Goal: Task Accomplishment & Management: Manage account settings

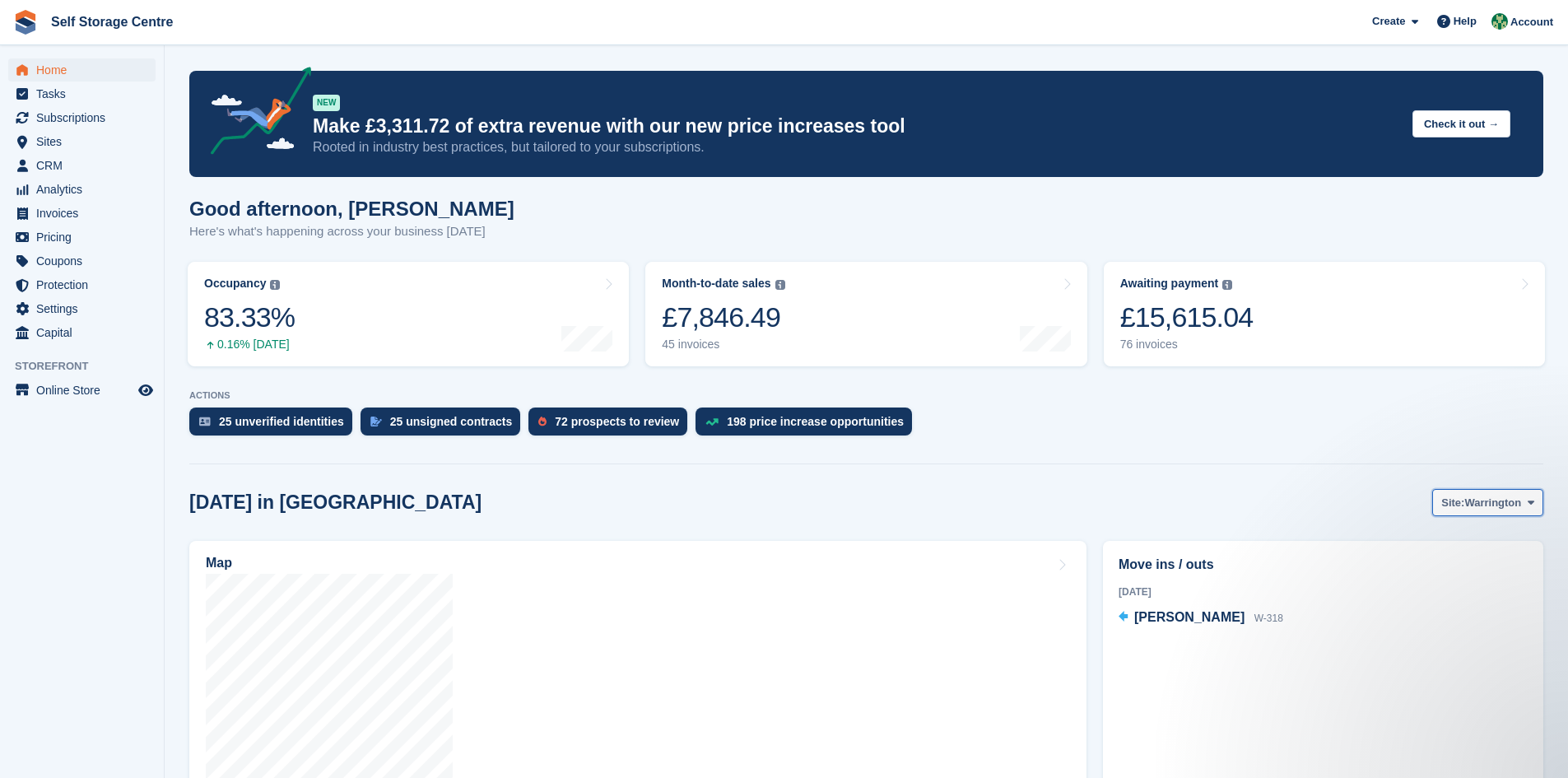
click at [756, 506] on icon at bounding box center [1531, 502] width 7 height 11
click at [756, 541] on link "Winsford" at bounding box center [1465, 571] width 144 height 30
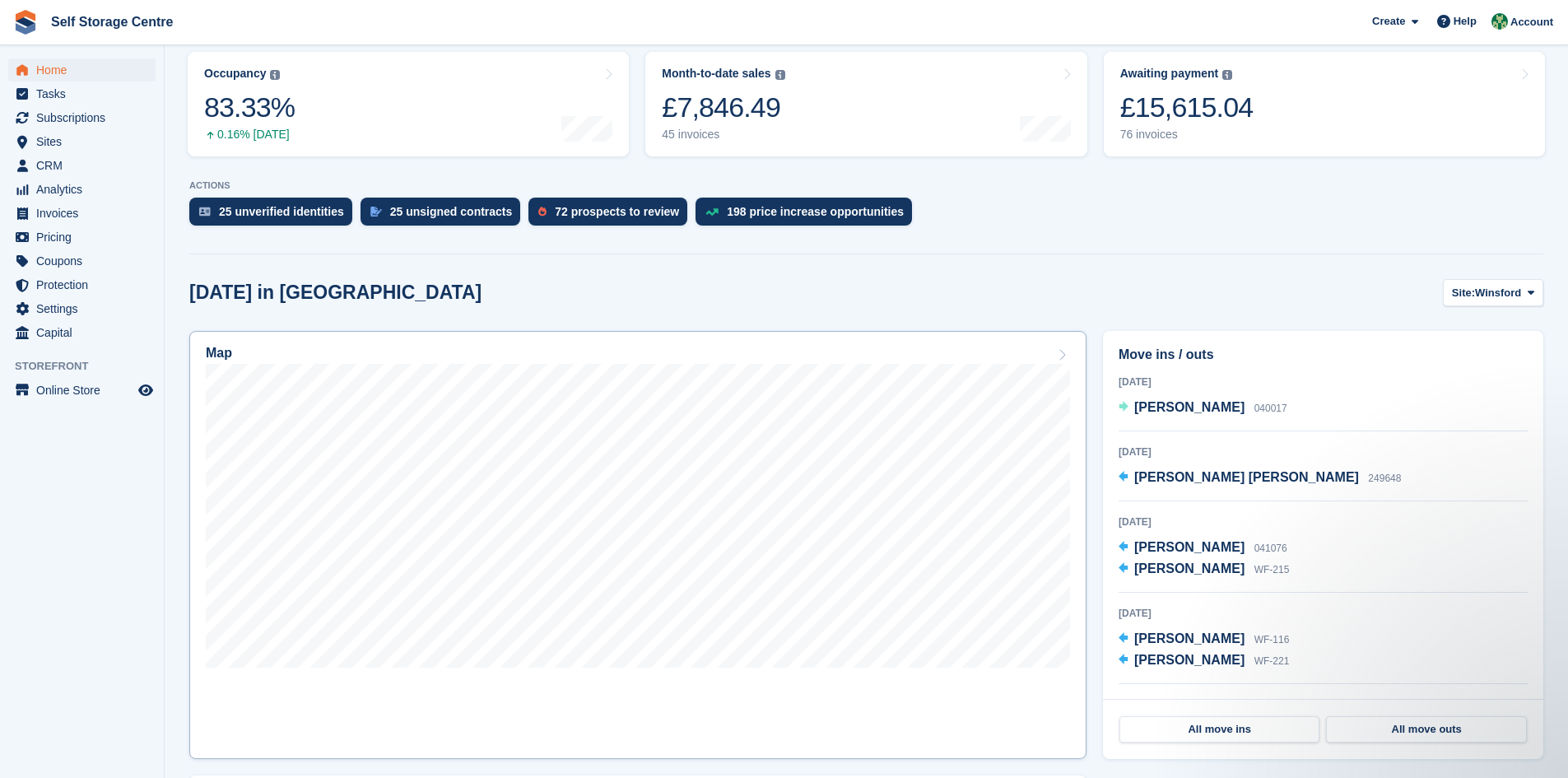
scroll to position [247, 0]
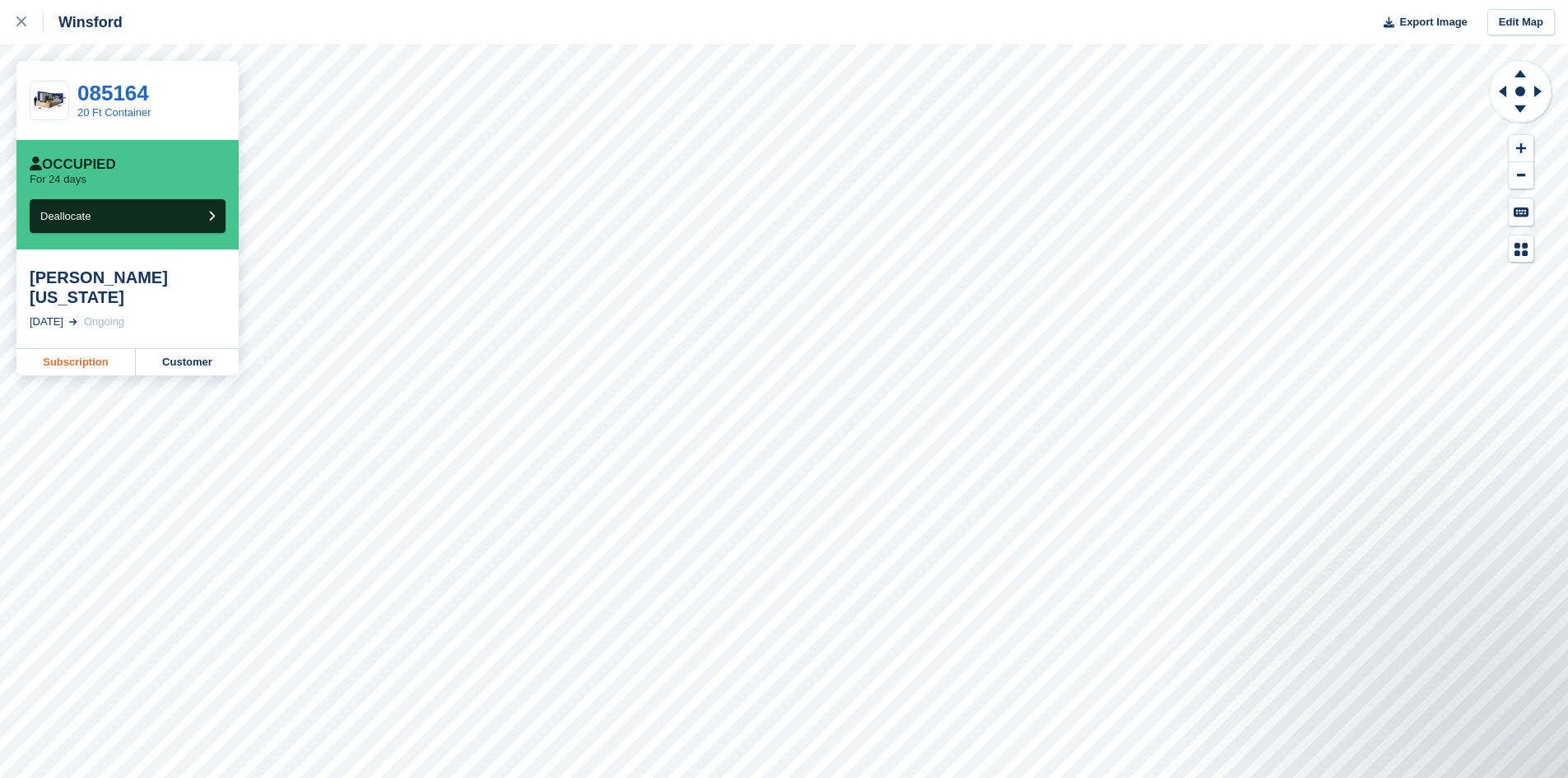
click at [98, 353] on link "Subscription" at bounding box center [76, 362] width 119 height 27
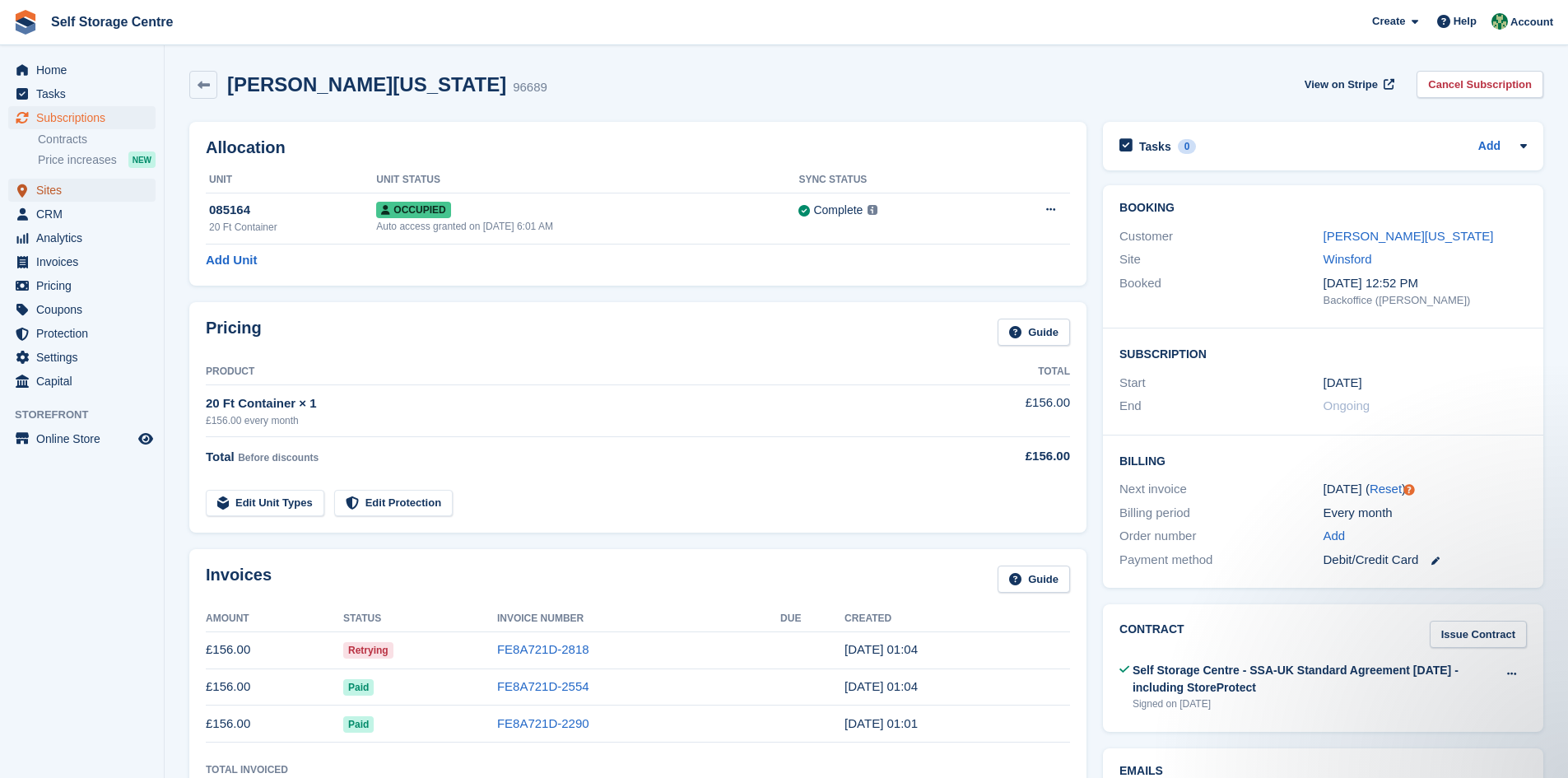
click at [69, 190] on span "Sites" at bounding box center [86, 189] width 98 height 23
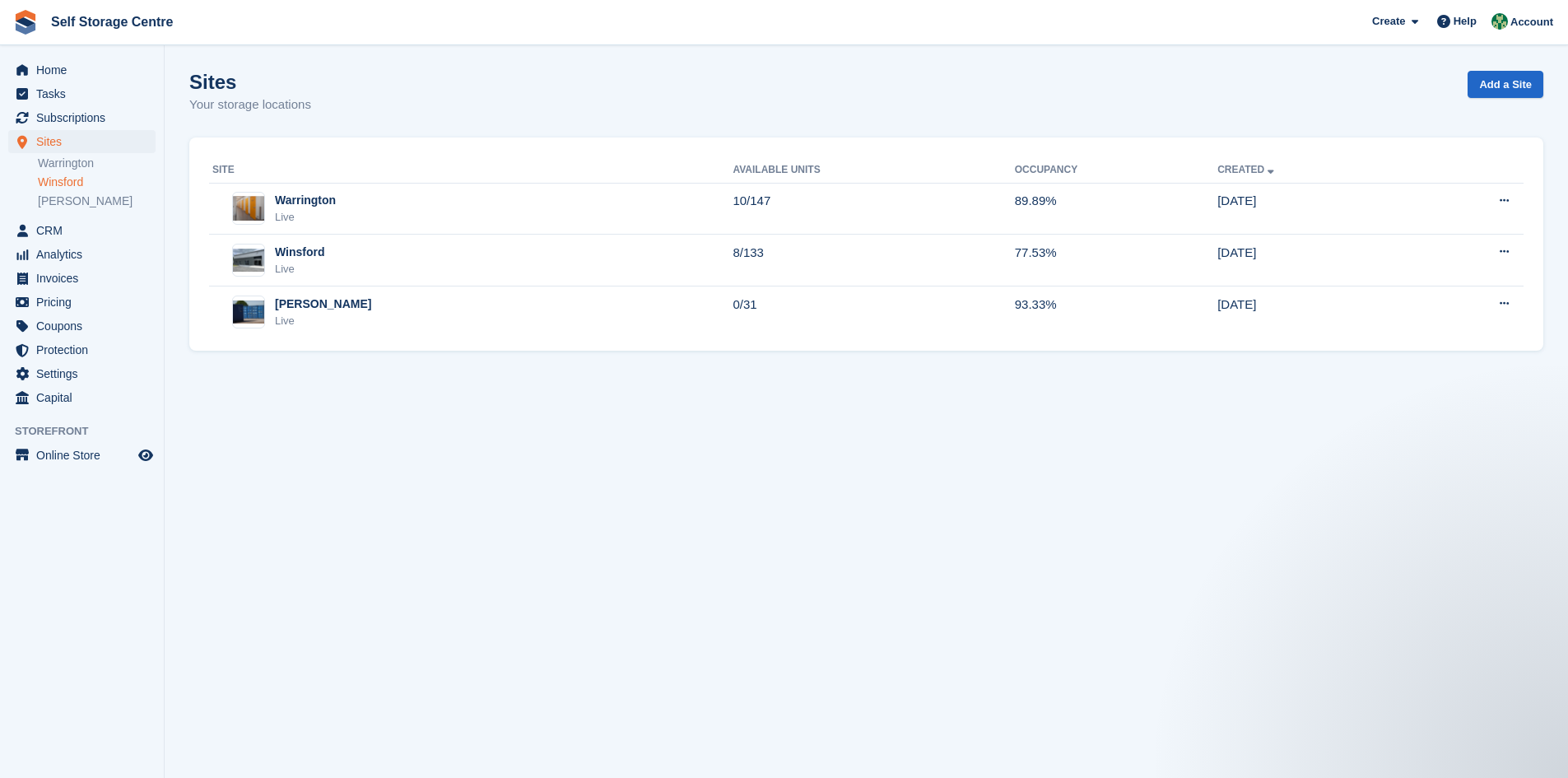
click at [78, 185] on link "Winsford" at bounding box center [96, 182] width 118 height 16
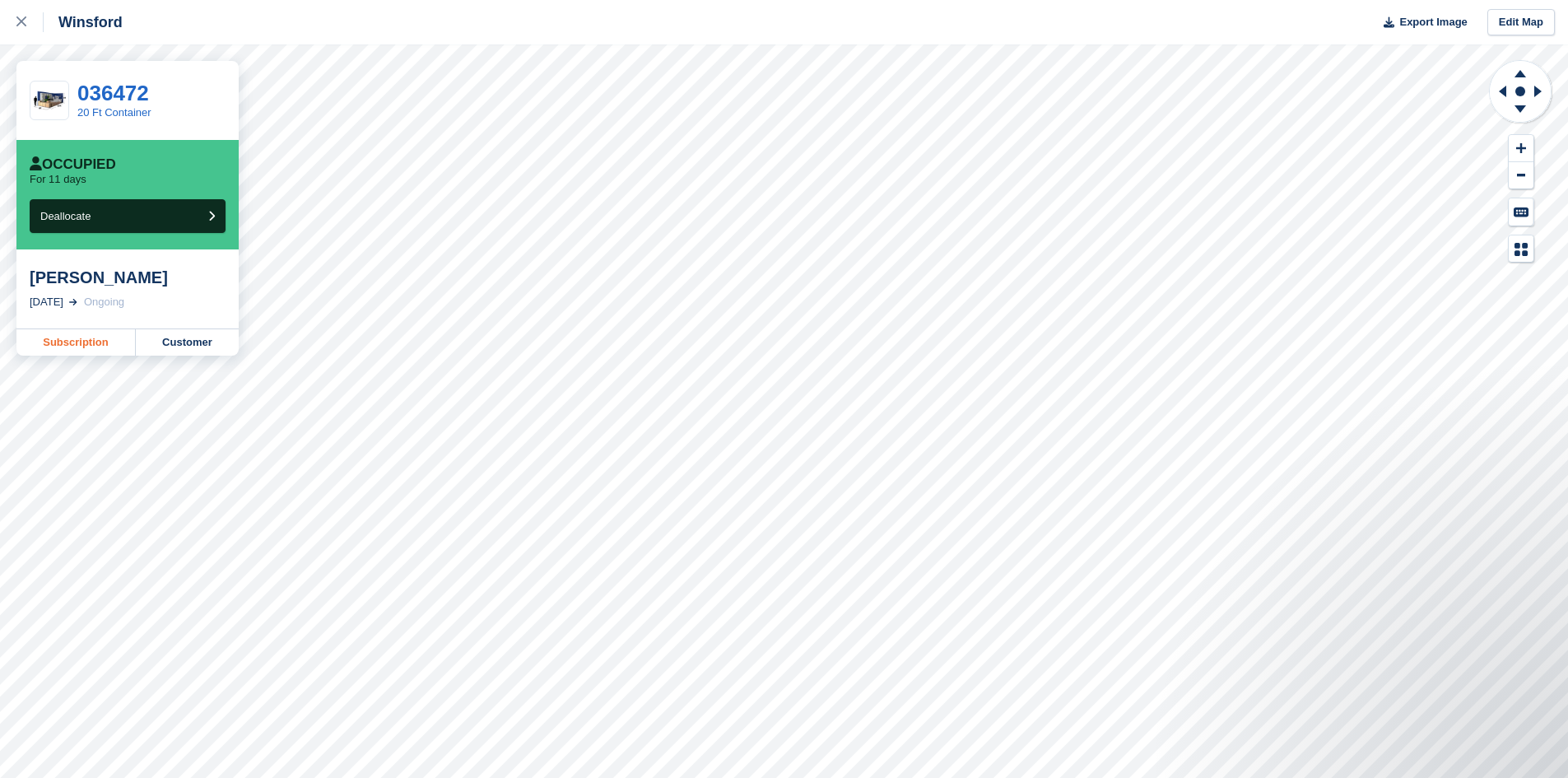
click at [69, 345] on link "Subscription" at bounding box center [76, 343] width 119 height 27
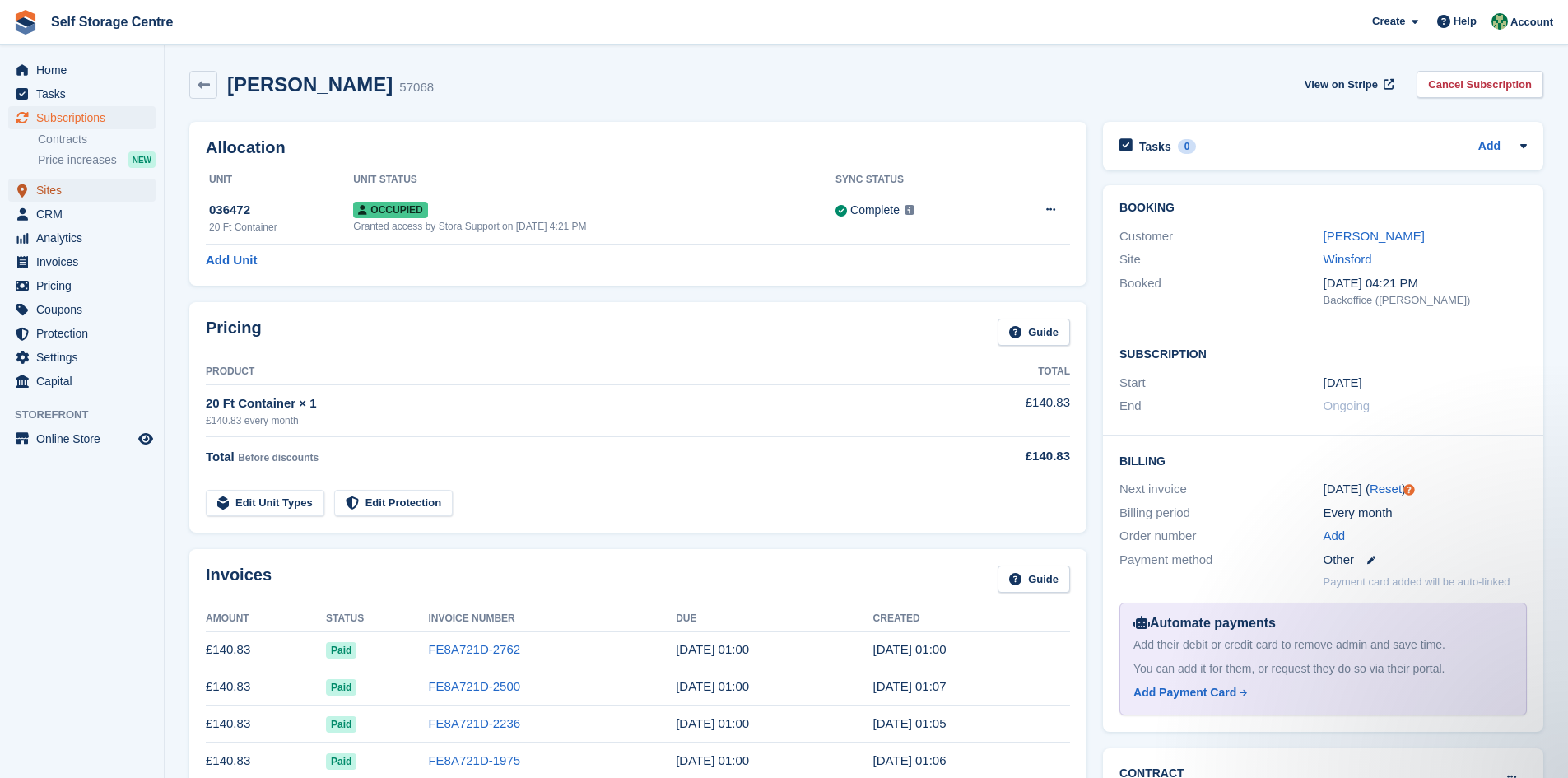
click at [63, 186] on span "Sites" at bounding box center [86, 189] width 98 height 23
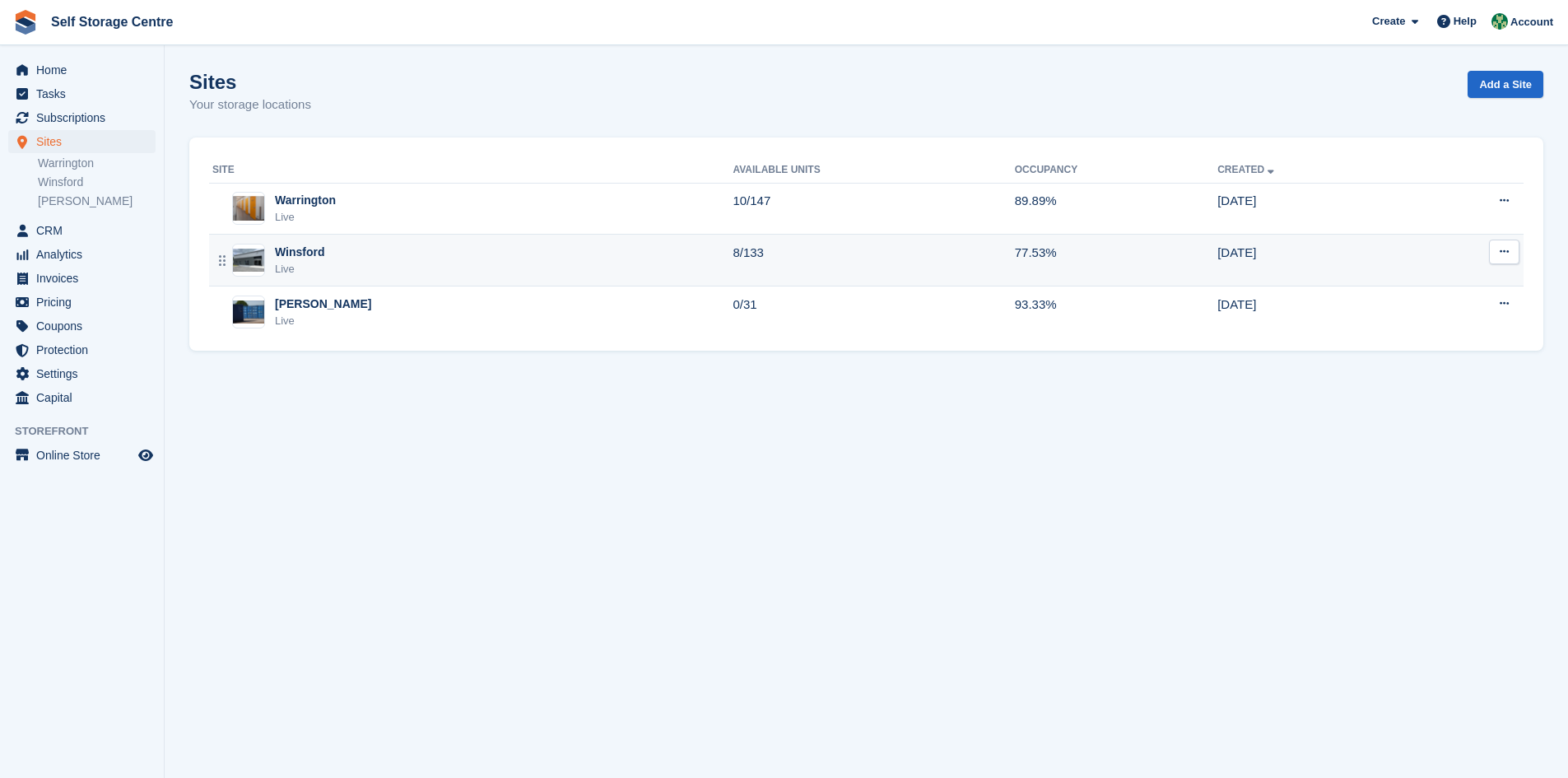
click at [310, 254] on div "Winsford" at bounding box center [299, 253] width 50 height 18
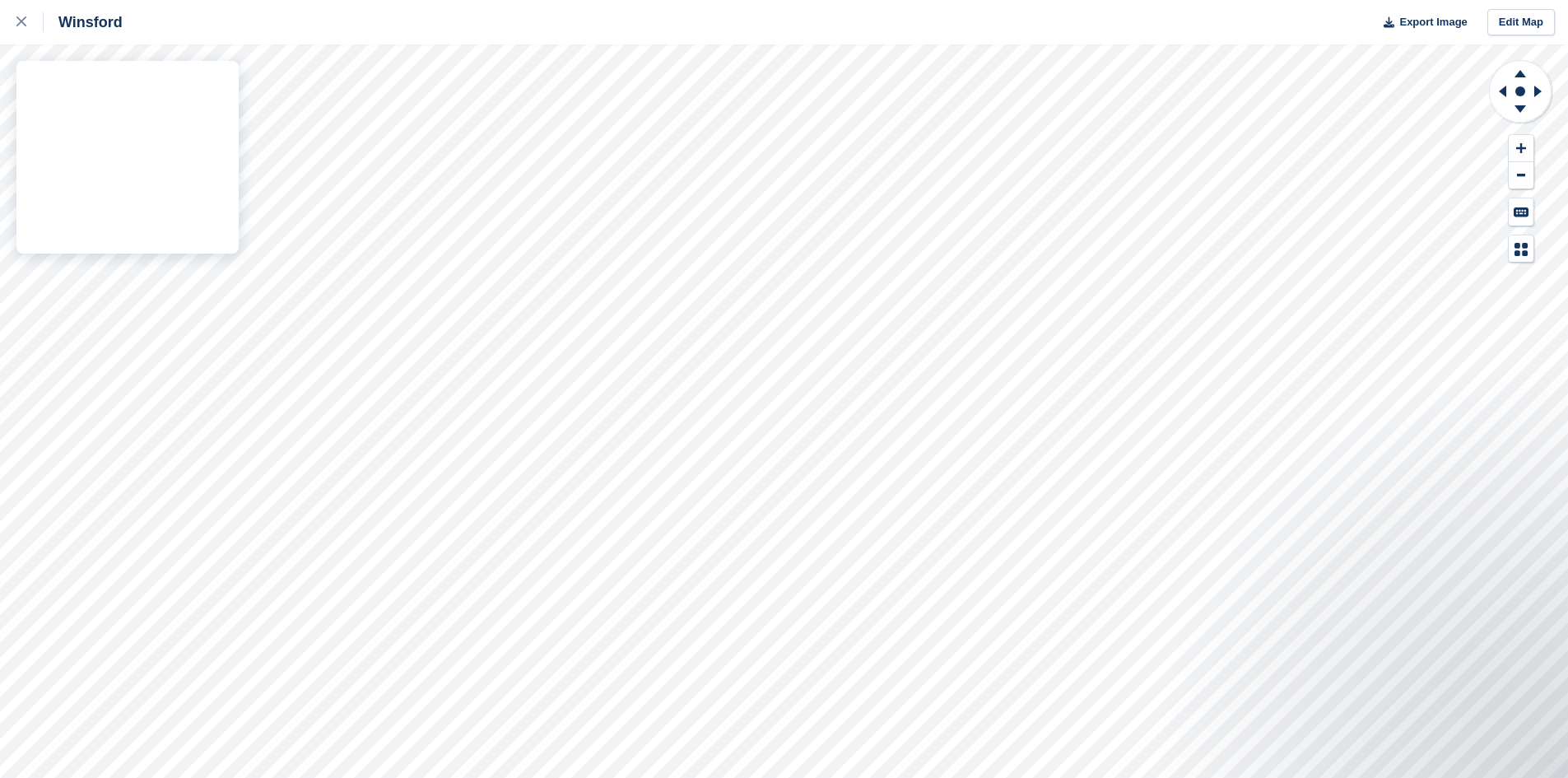
click at [98, 264] on div "Winsford Export Image Edit Map" at bounding box center [784, 389] width 1568 height 778
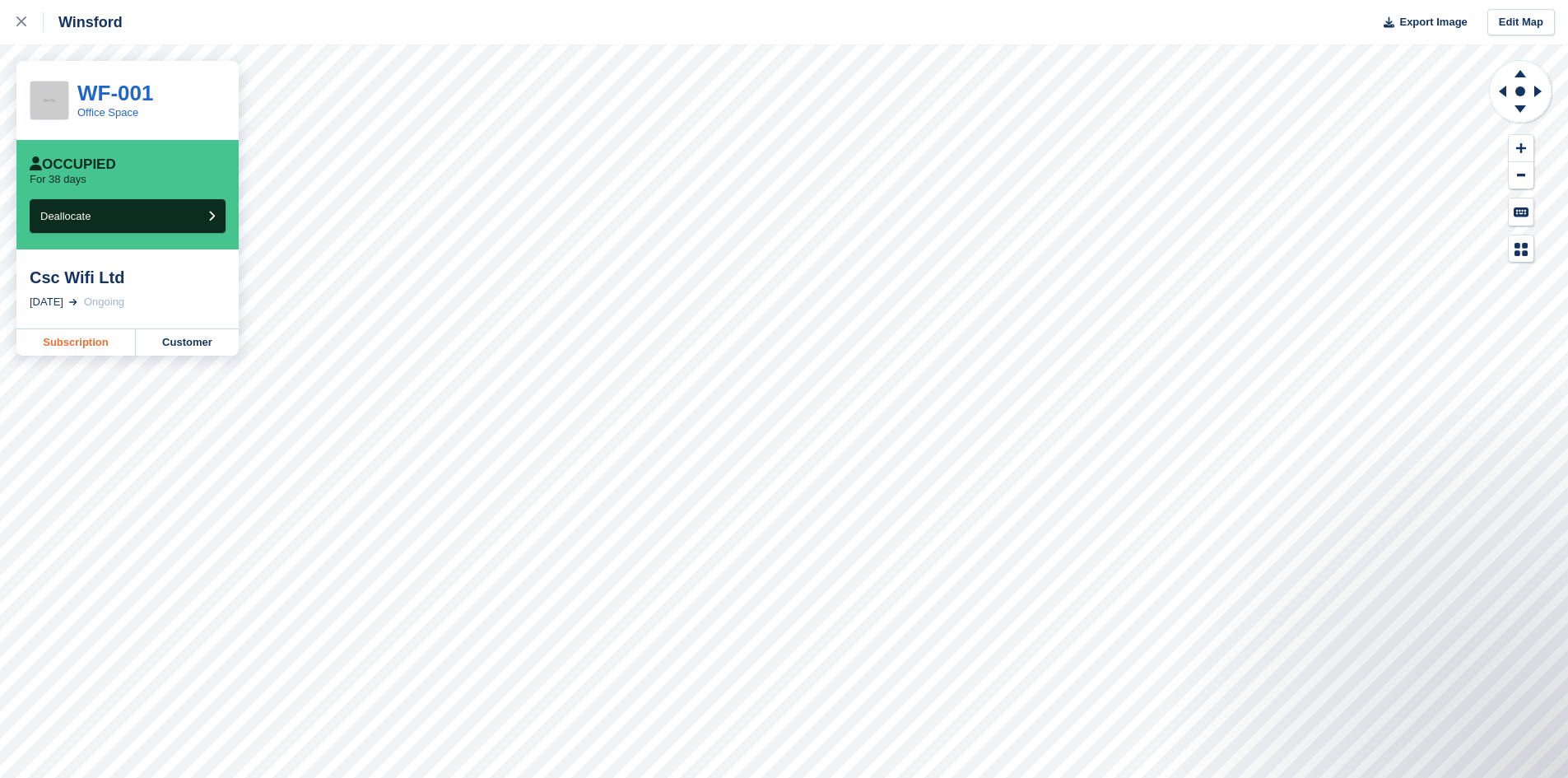
click at [78, 345] on link "Subscription" at bounding box center [76, 343] width 119 height 27
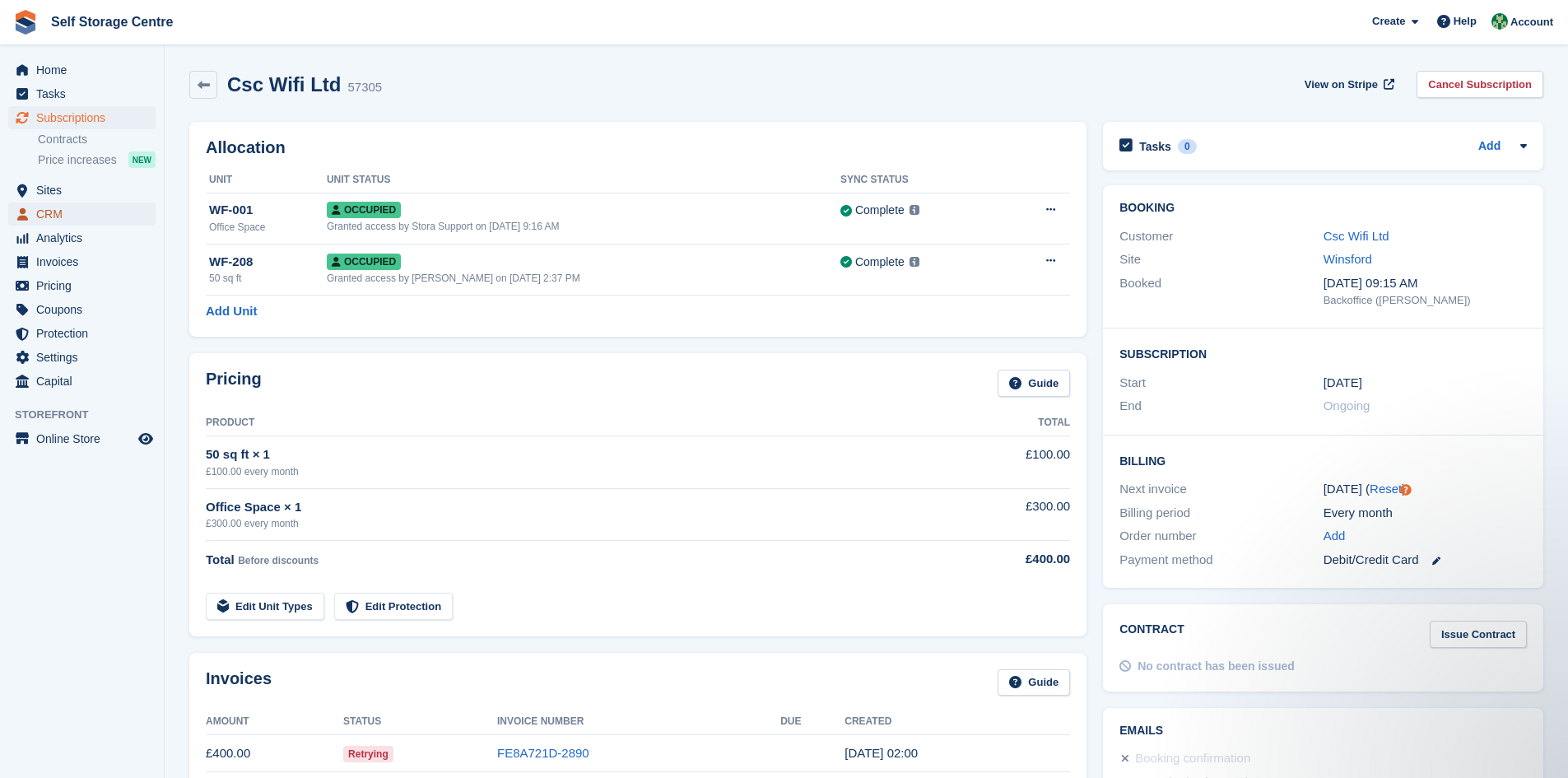
click at [55, 219] on span "CRM" at bounding box center [86, 214] width 98 height 23
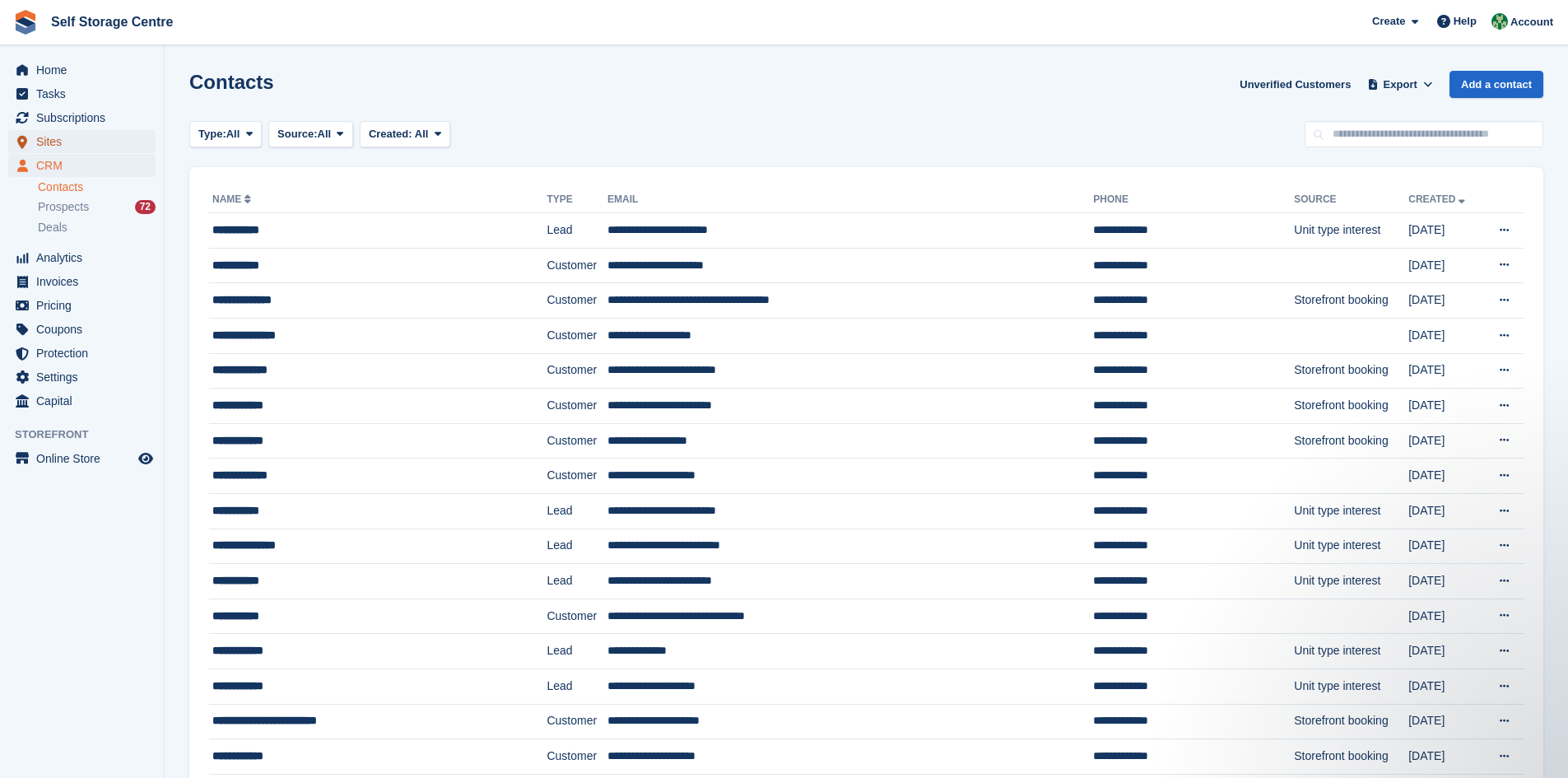
click at [59, 144] on span "Sites" at bounding box center [86, 141] width 98 height 23
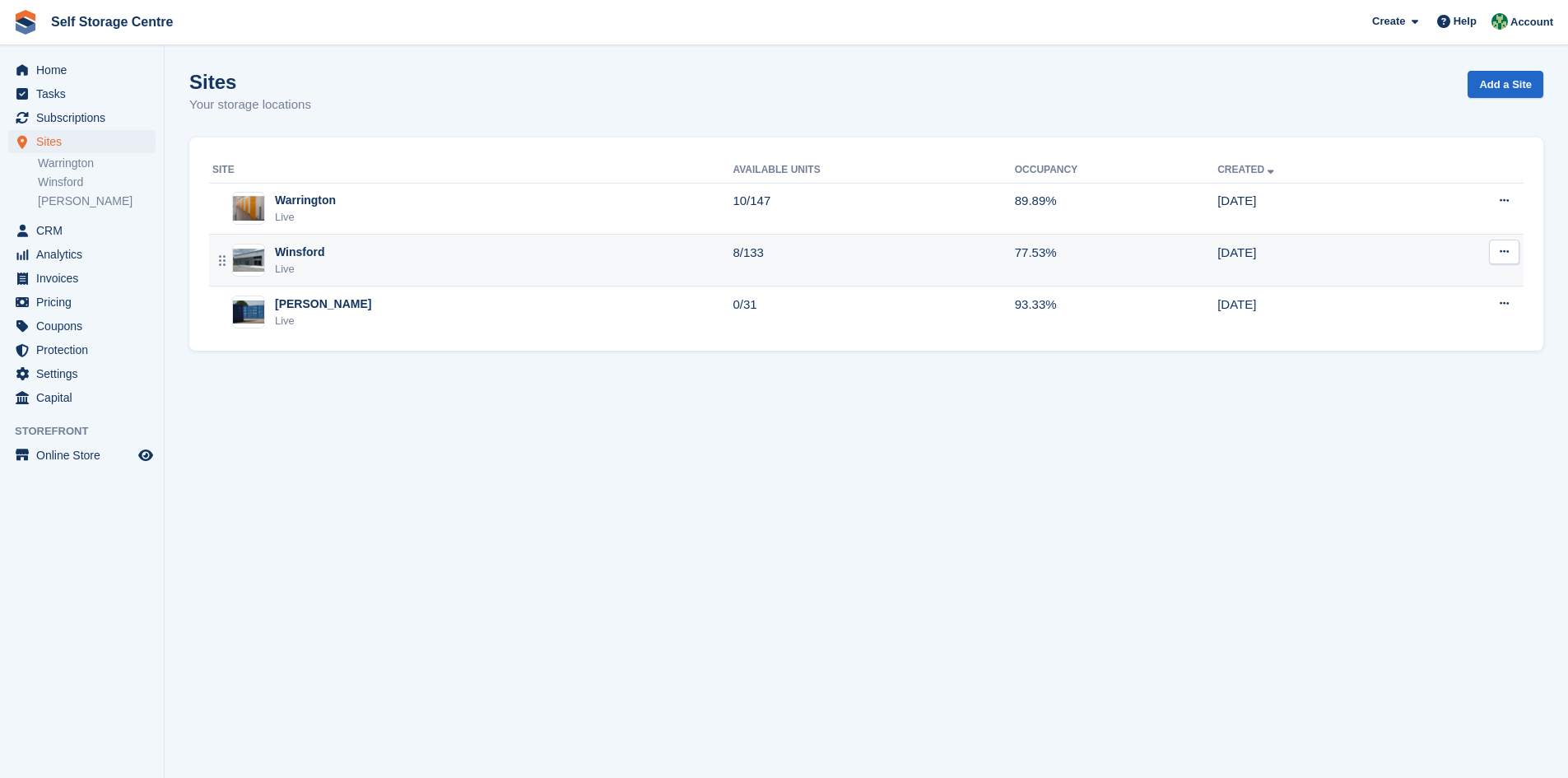
click at [337, 272] on div "Winsford Live" at bounding box center [472, 261] width 521 height 33
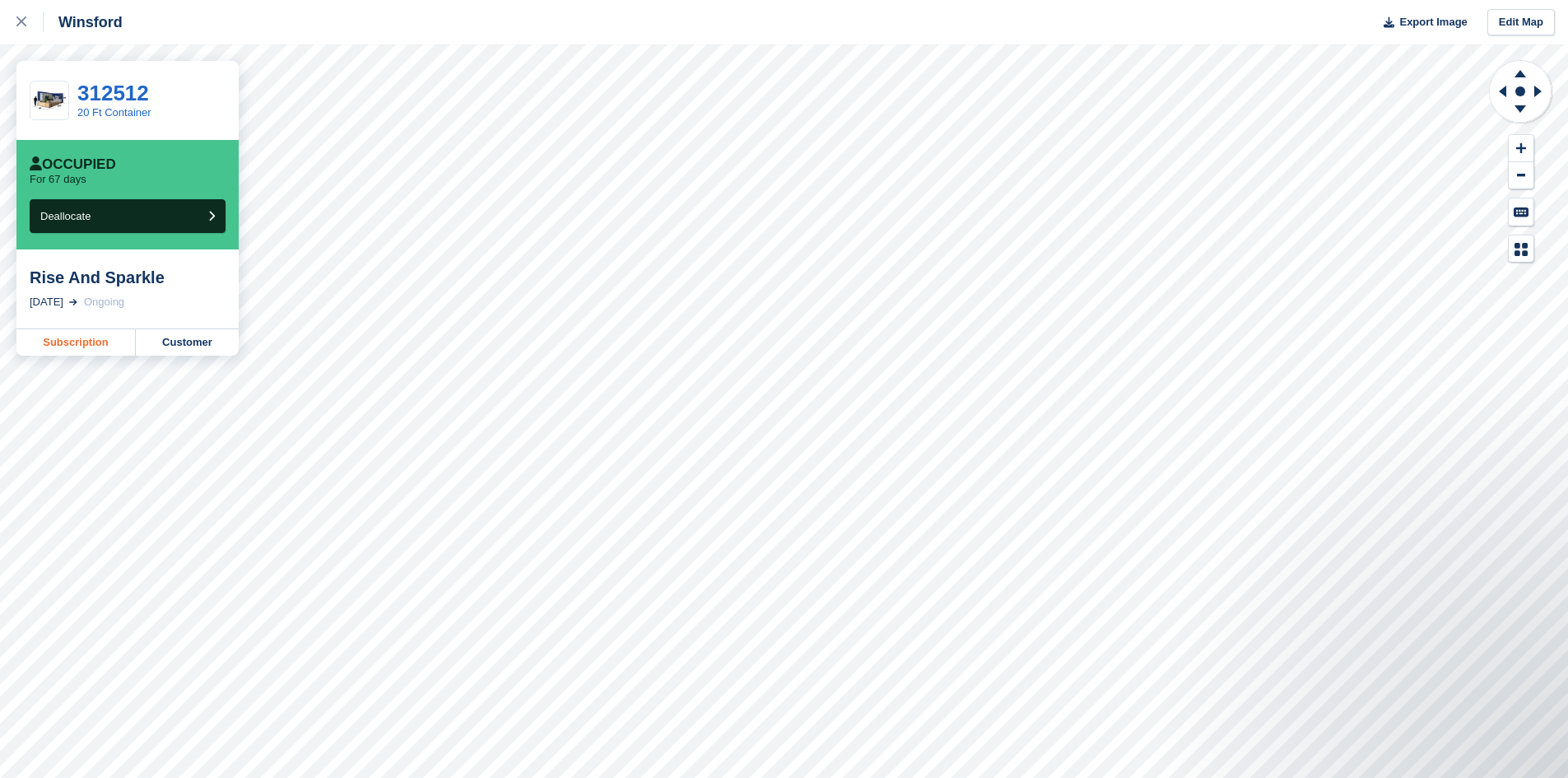
click at [100, 343] on link "Subscription" at bounding box center [76, 343] width 119 height 27
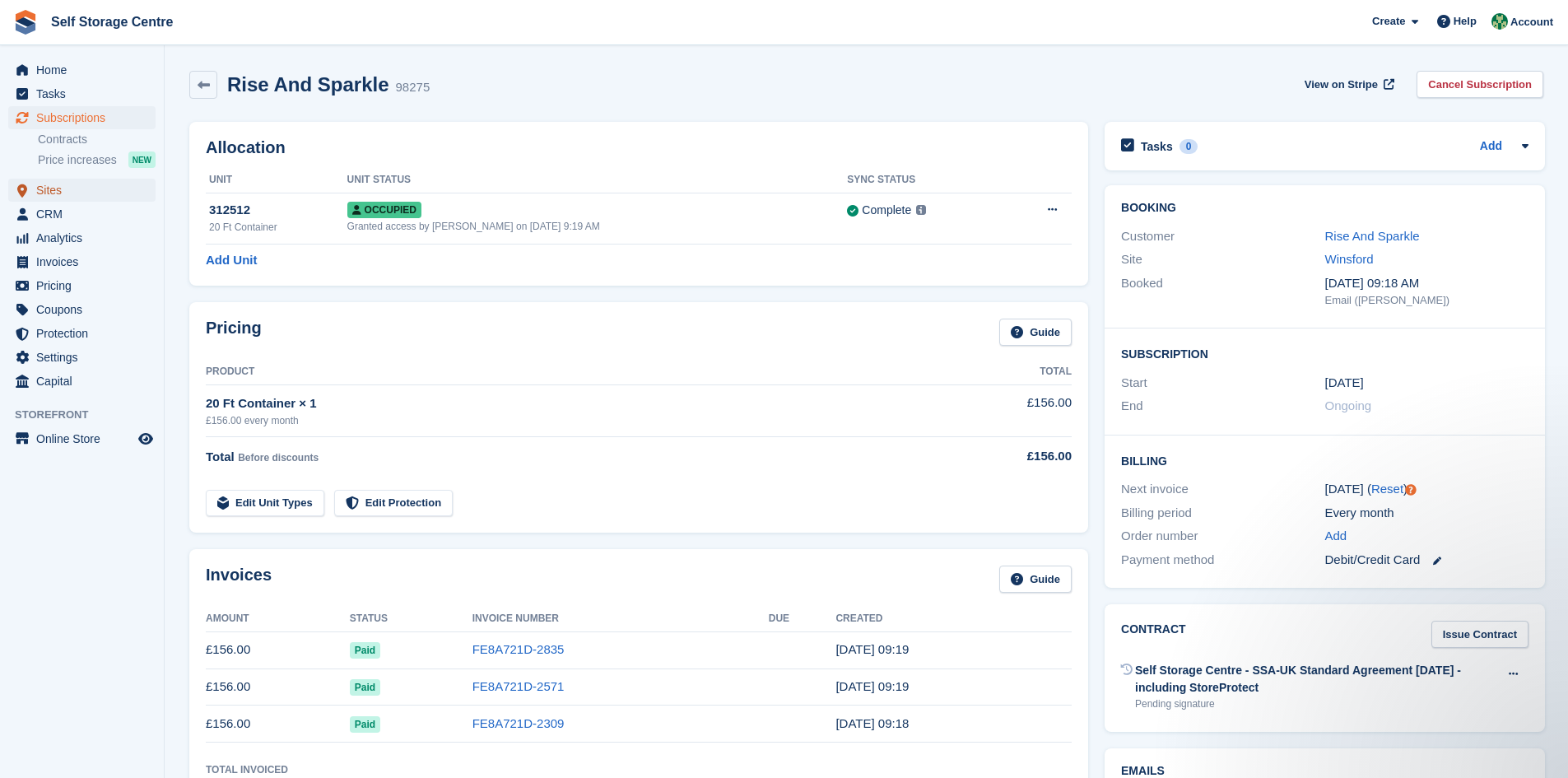
click at [53, 195] on span "Sites" at bounding box center [86, 189] width 98 height 23
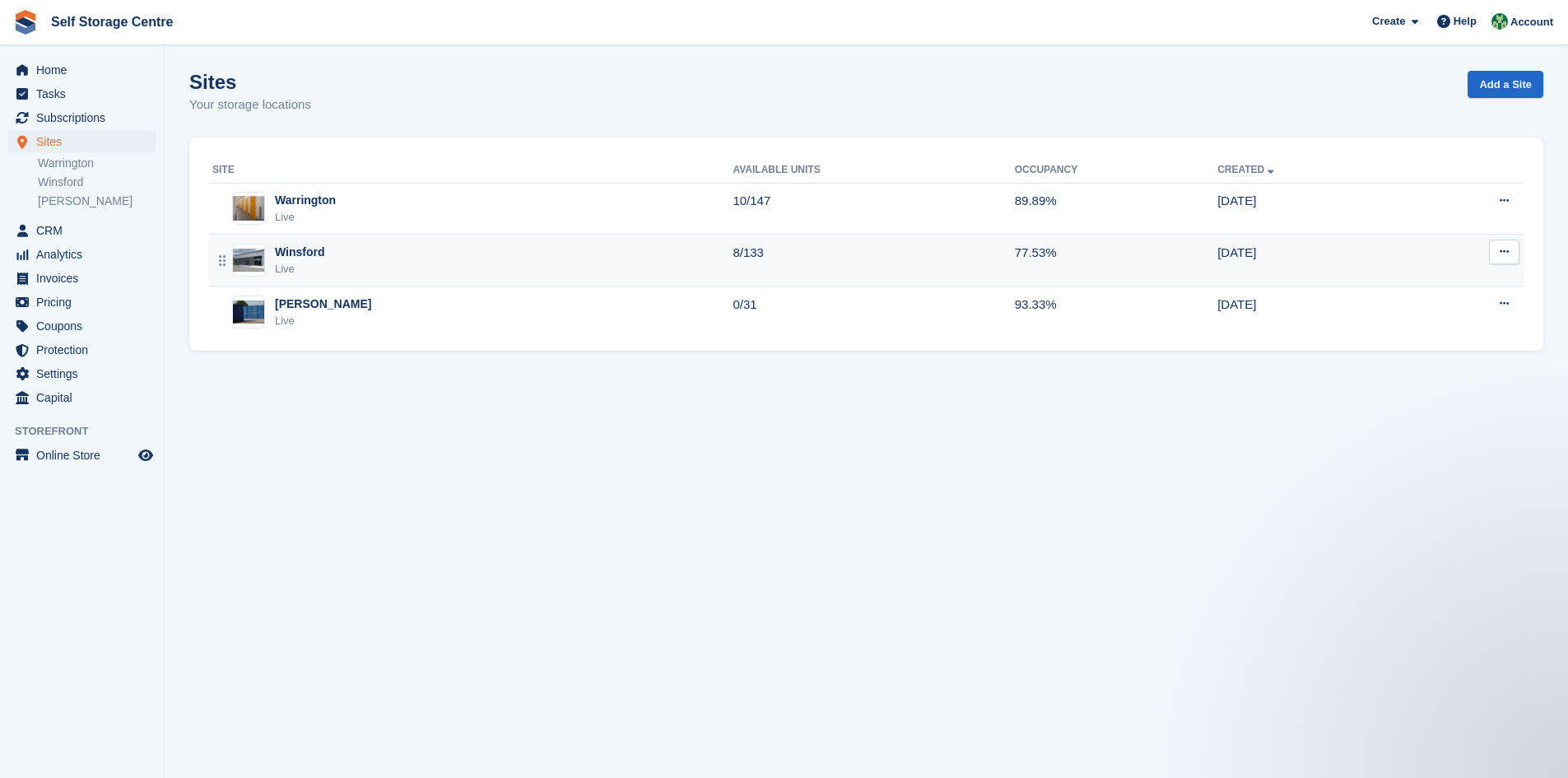
click at [473, 254] on div "Winsford Live" at bounding box center [472, 261] width 521 height 33
